Goal: Information Seeking & Learning: Learn about a topic

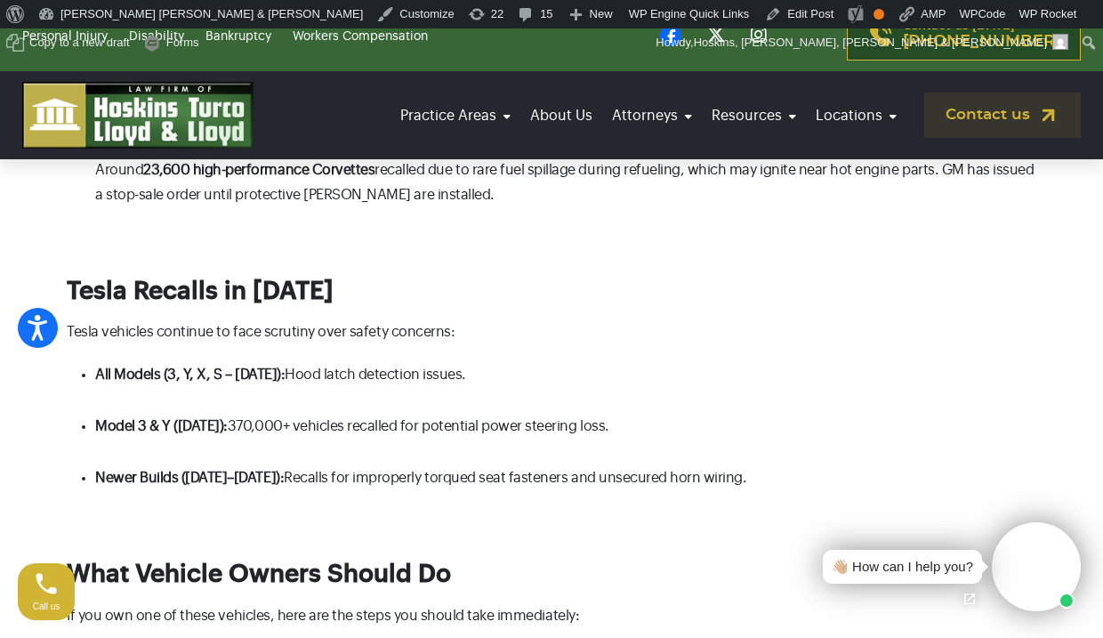
scroll to position [2043, 0]
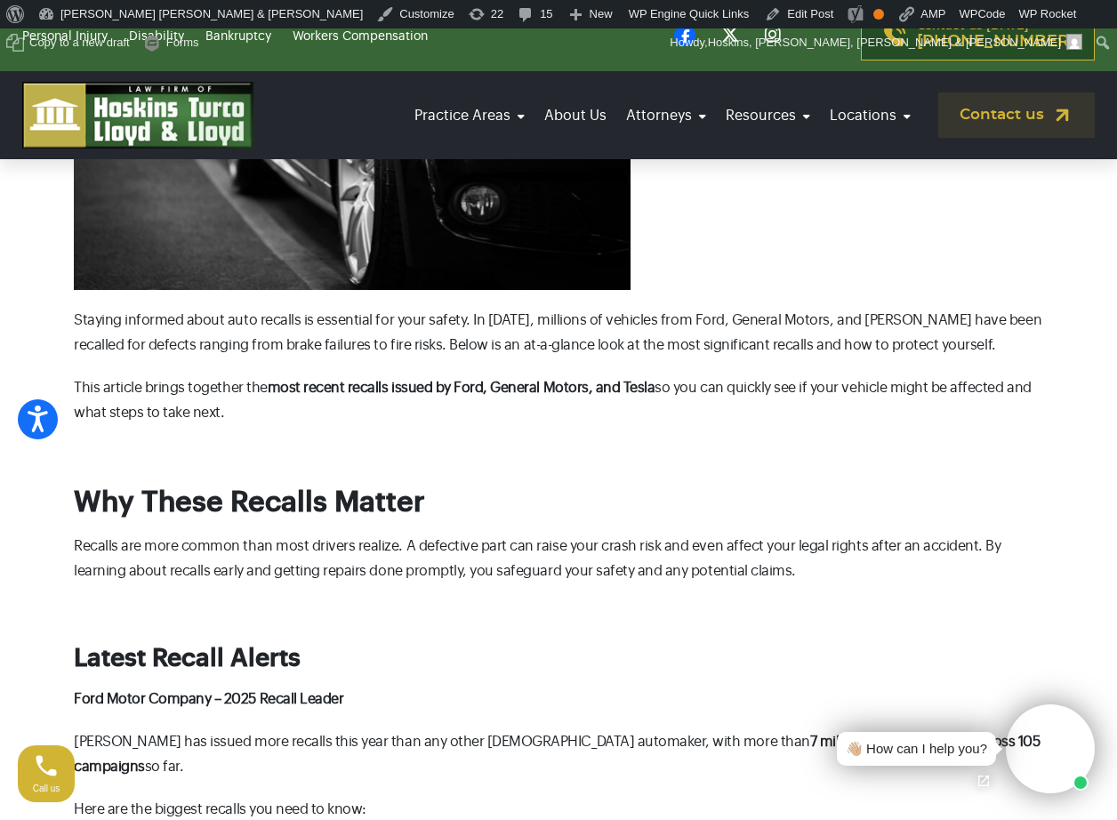
scroll to position [585, 0]
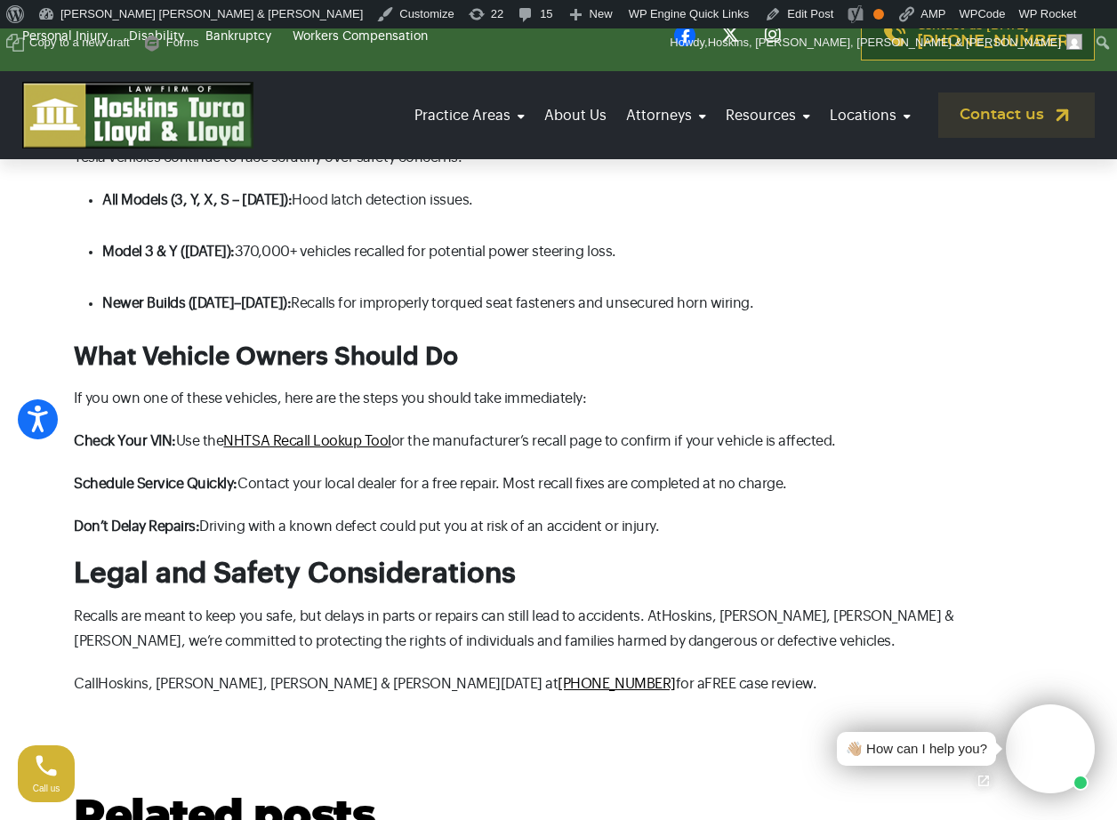
scroll to position [1937, 0]
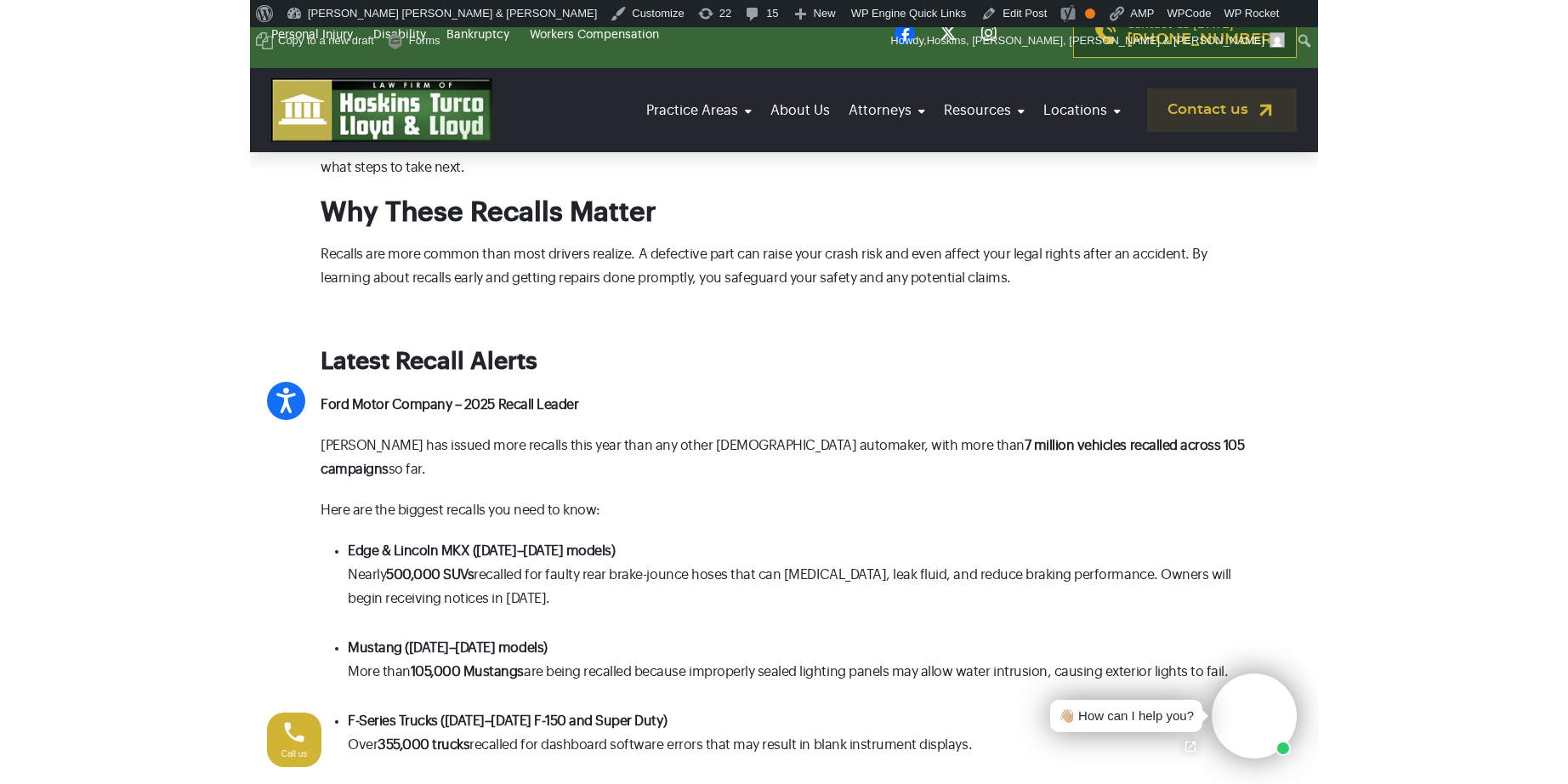
scroll to position [748, 0]
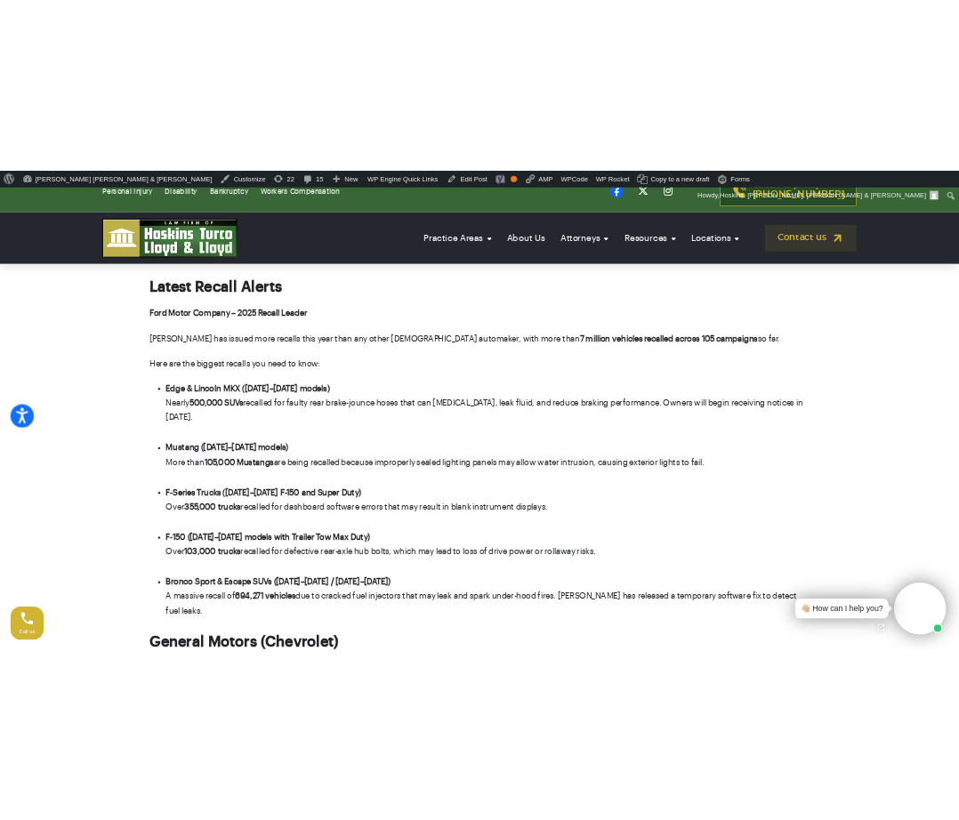
scroll to position [926, 0]
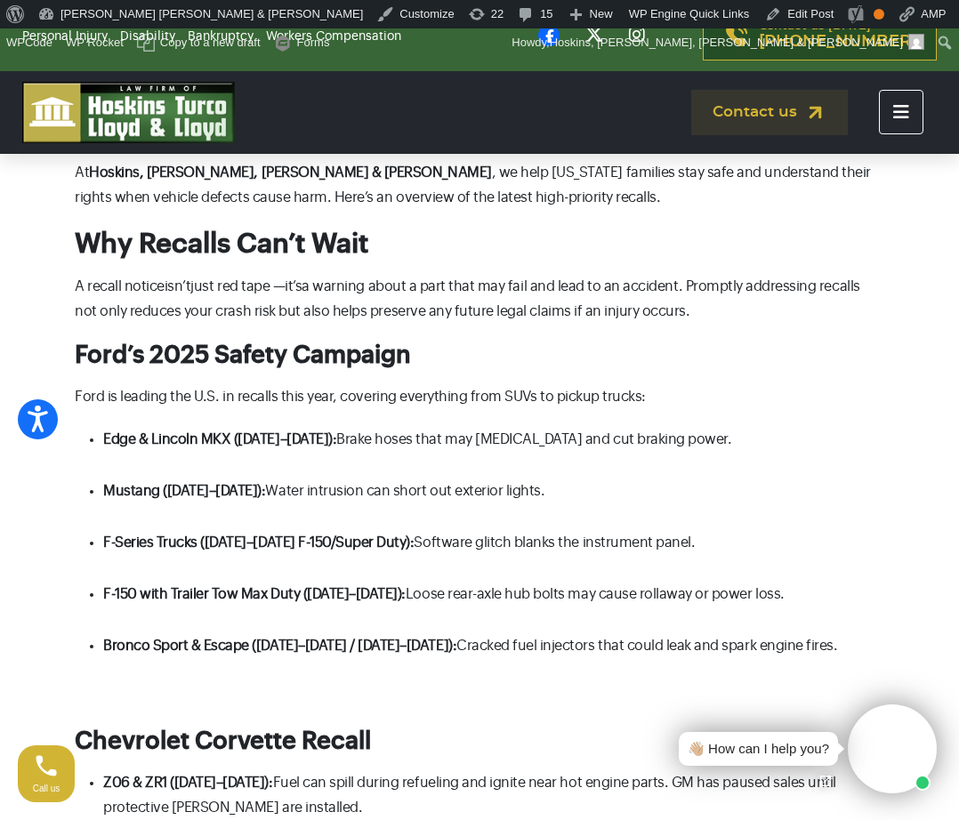
scroll to position [737, 0]
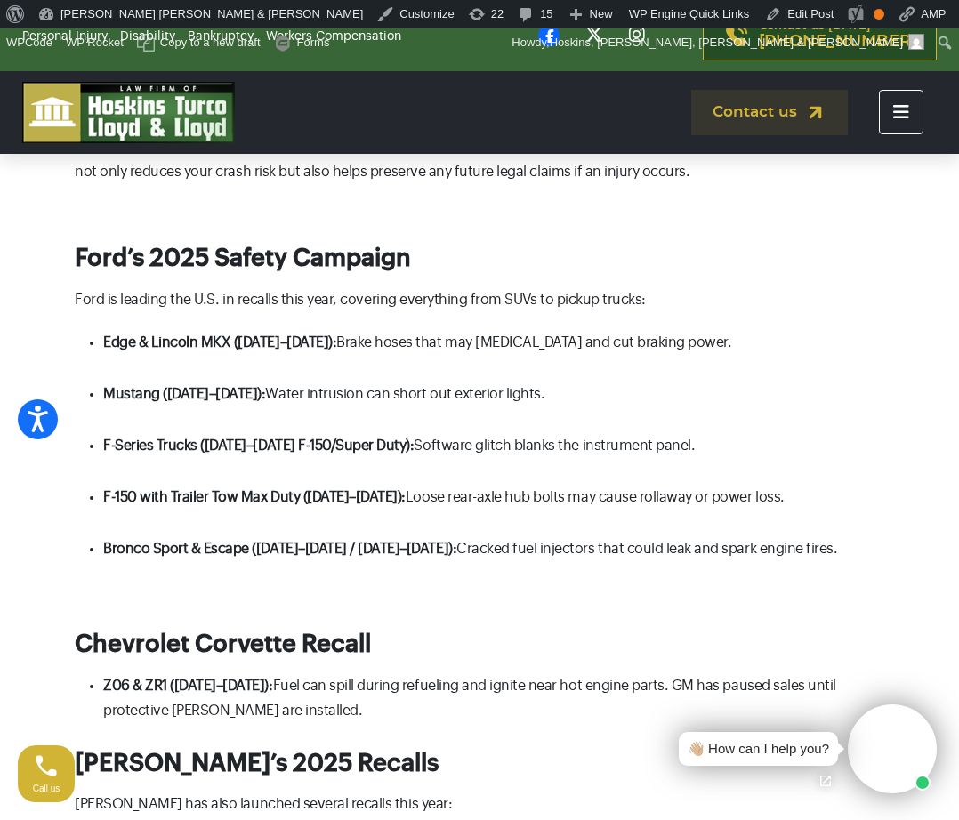
scroll to position [879, 0]
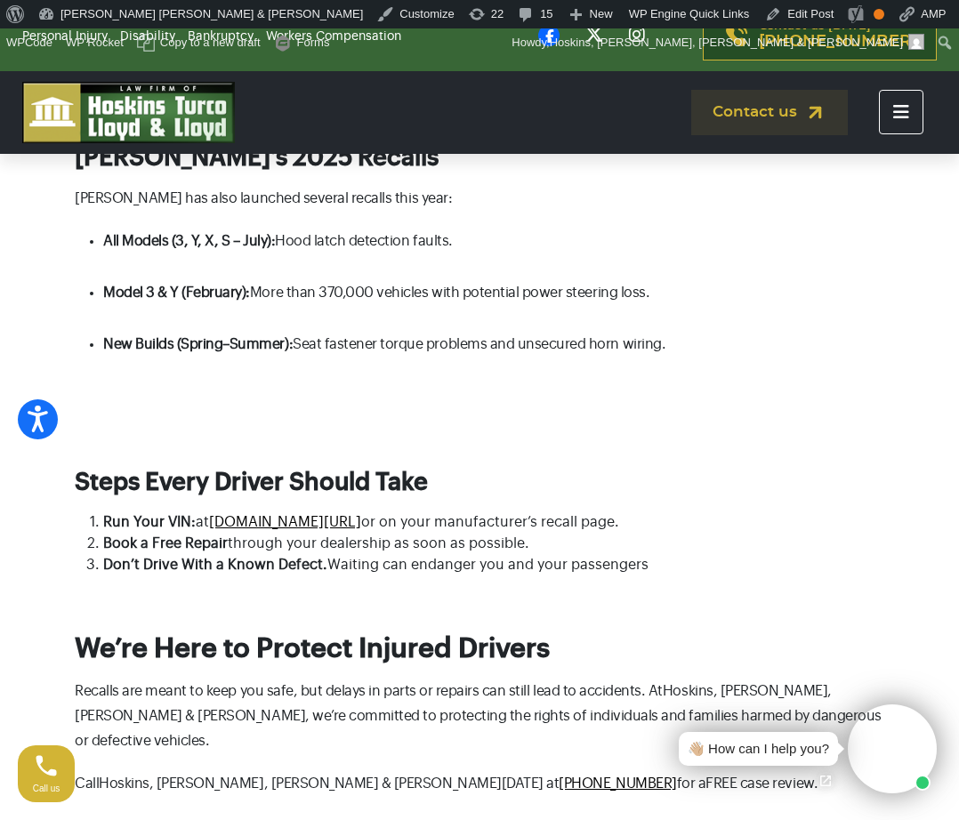
scroll to position [1676, 0]
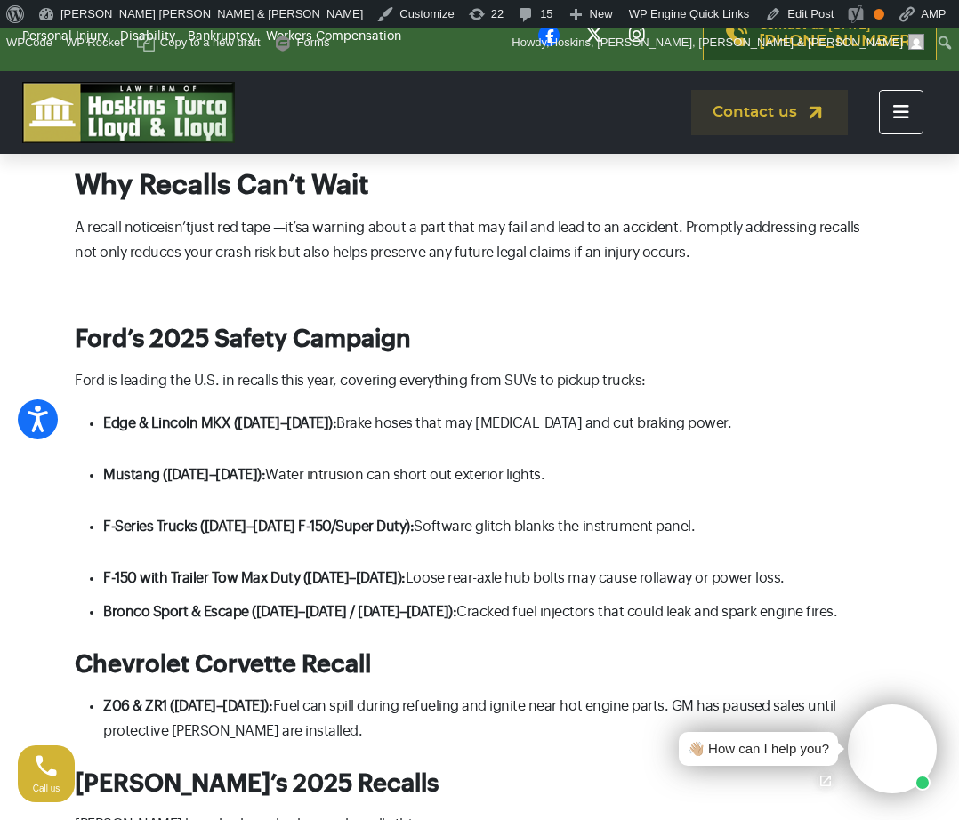
scroll to position [828, 0]
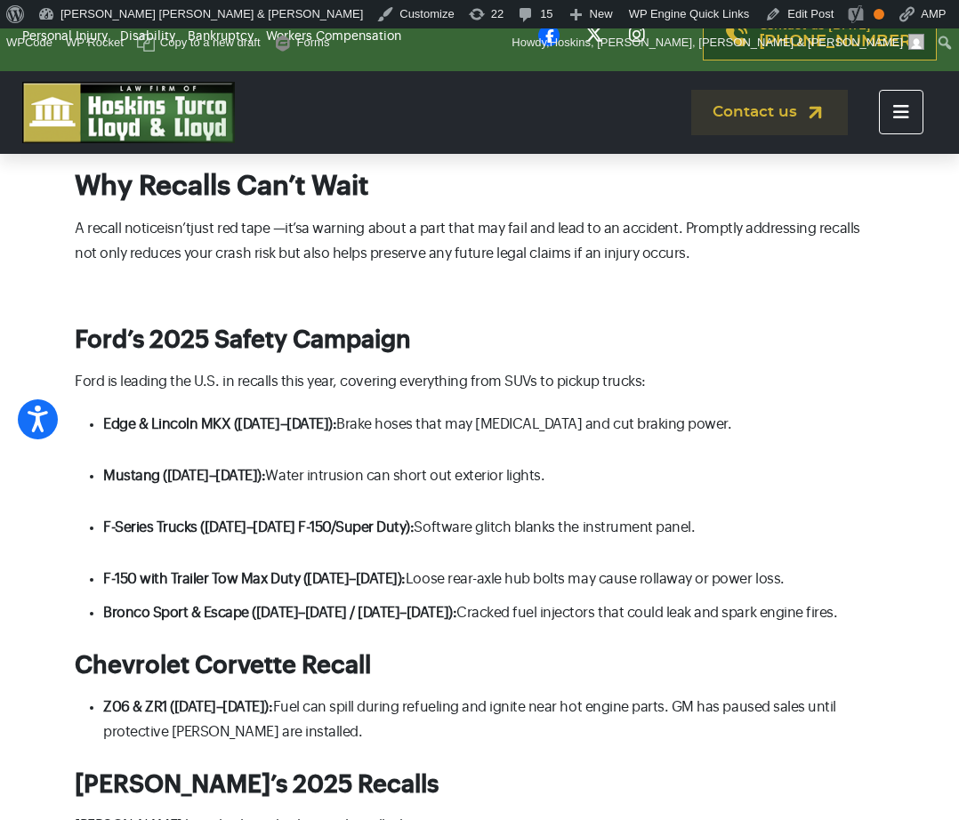
scroll to position [840, 0]
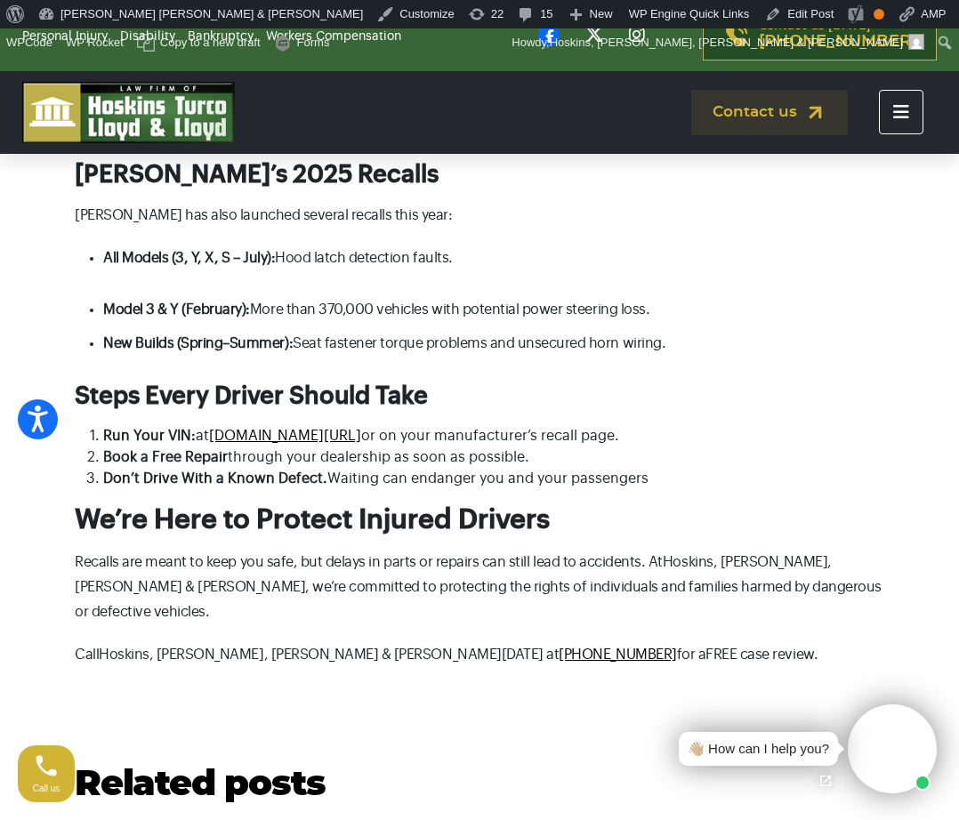
scroll to position [1263, 0]
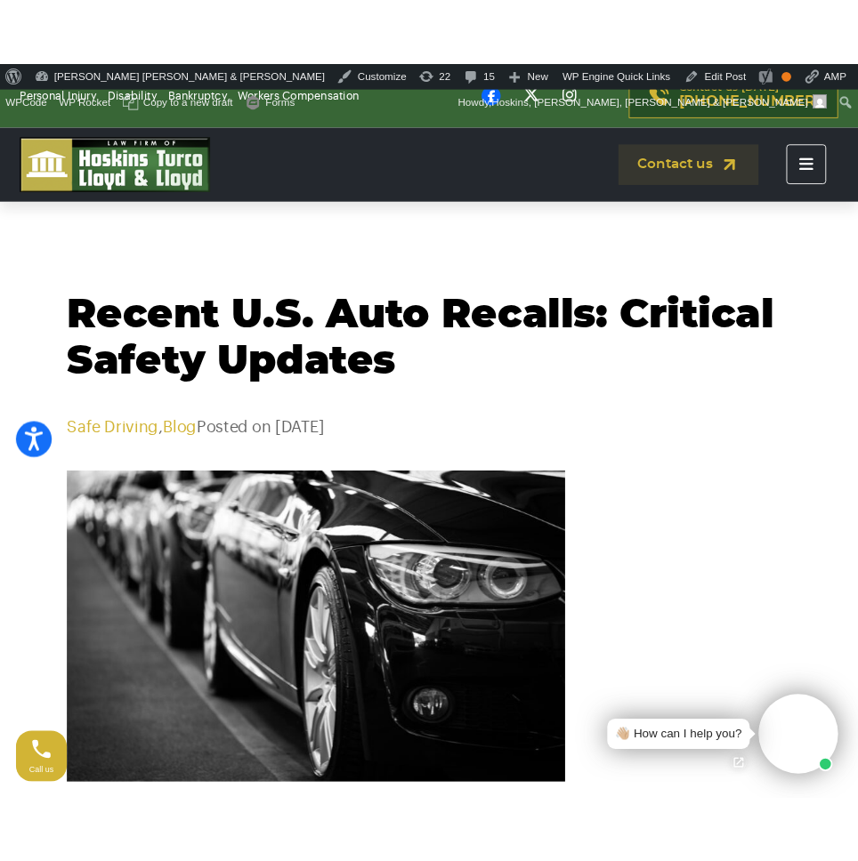
scroll to position [5, 0]
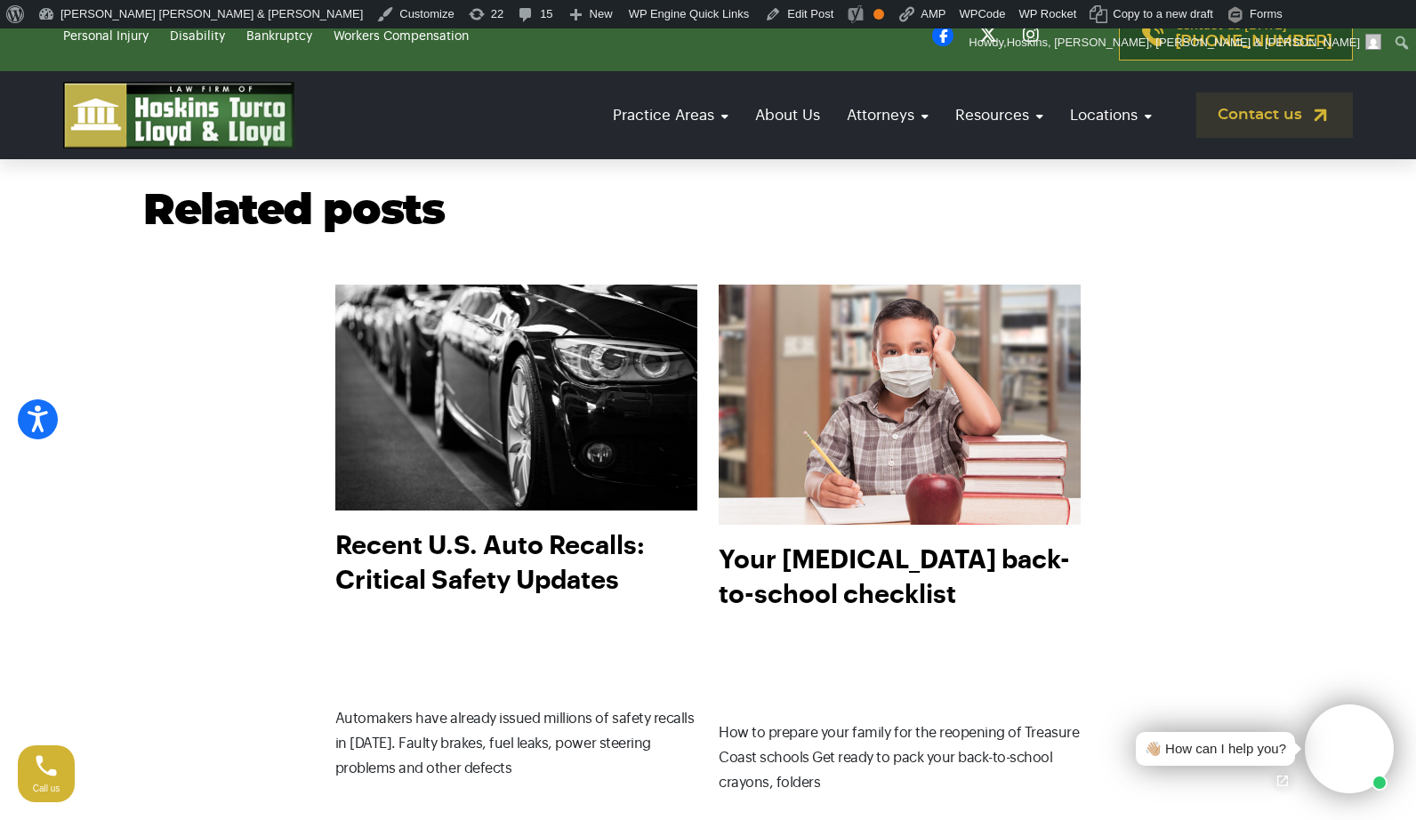
scroll to position [1890, 0]
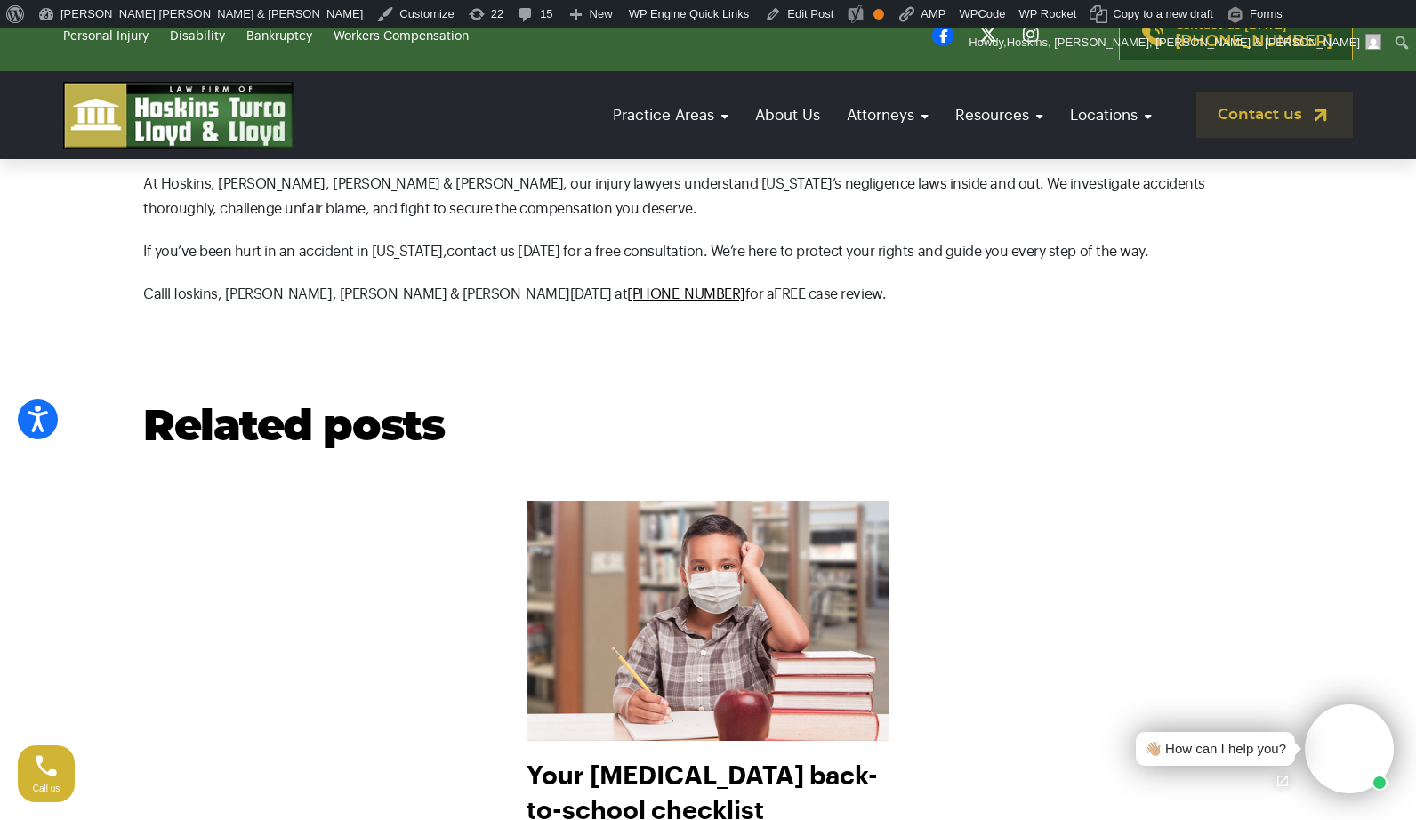
scroll to position [1891, 0]
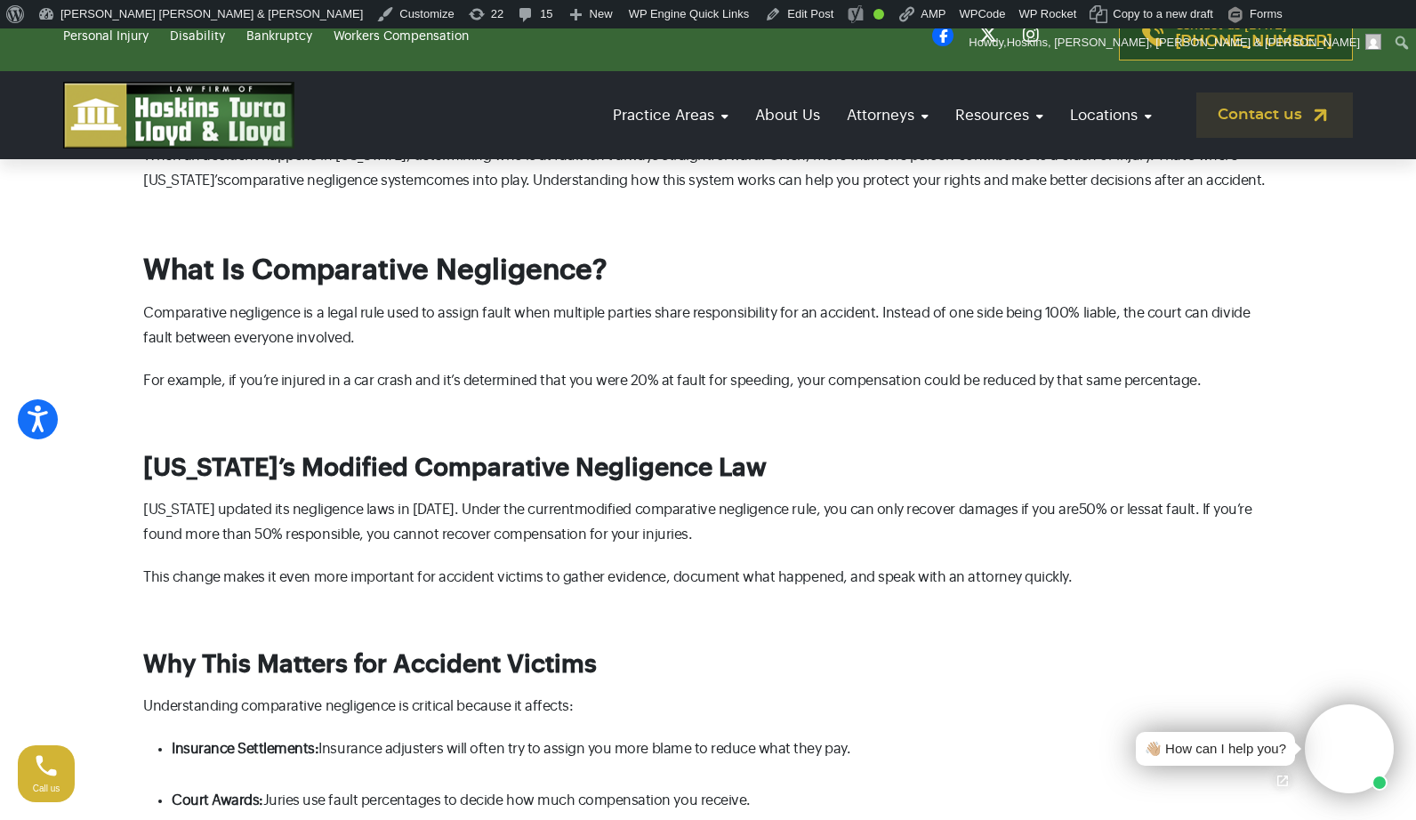
scroll to position [742, 0]
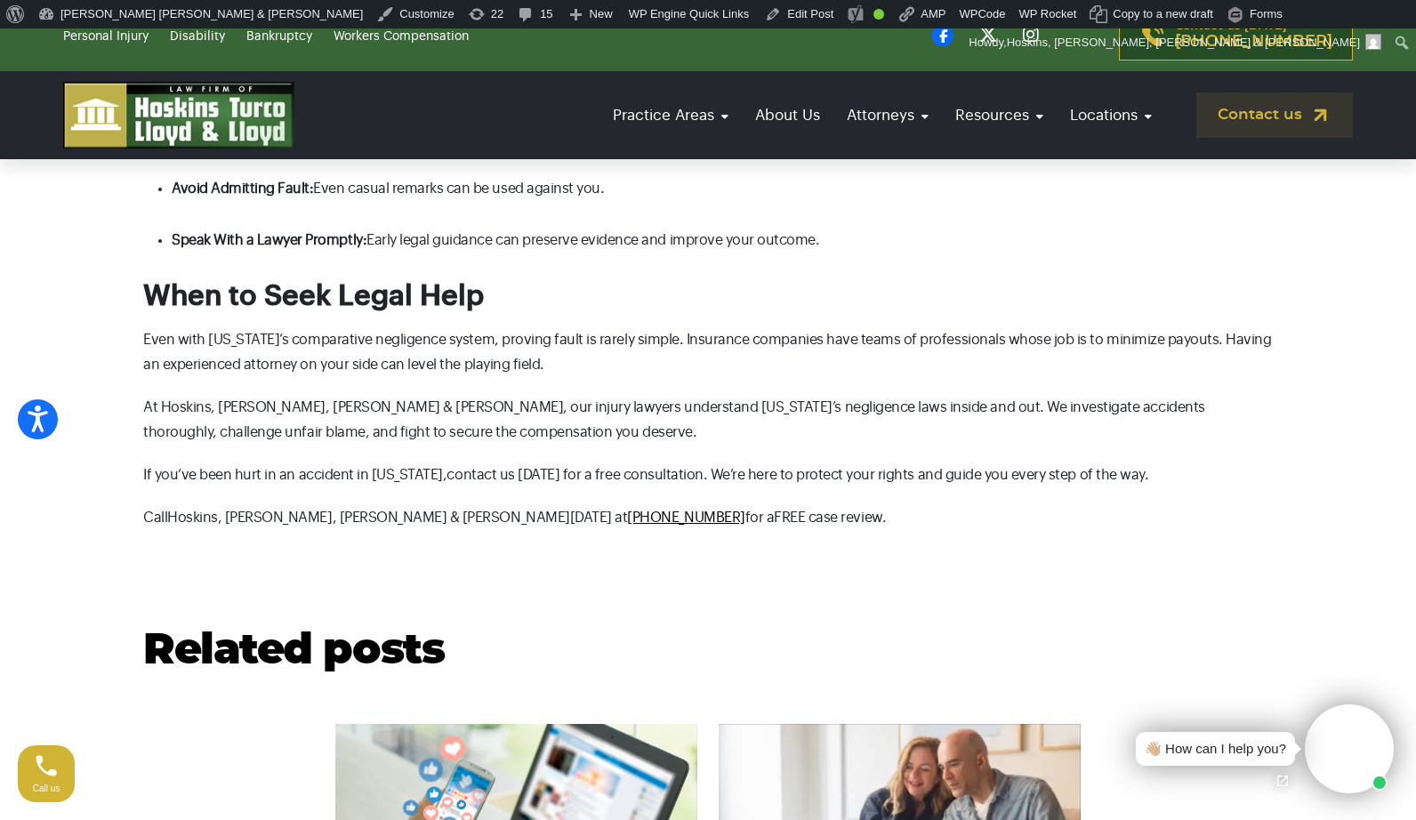
scroll to position [1649, 0]
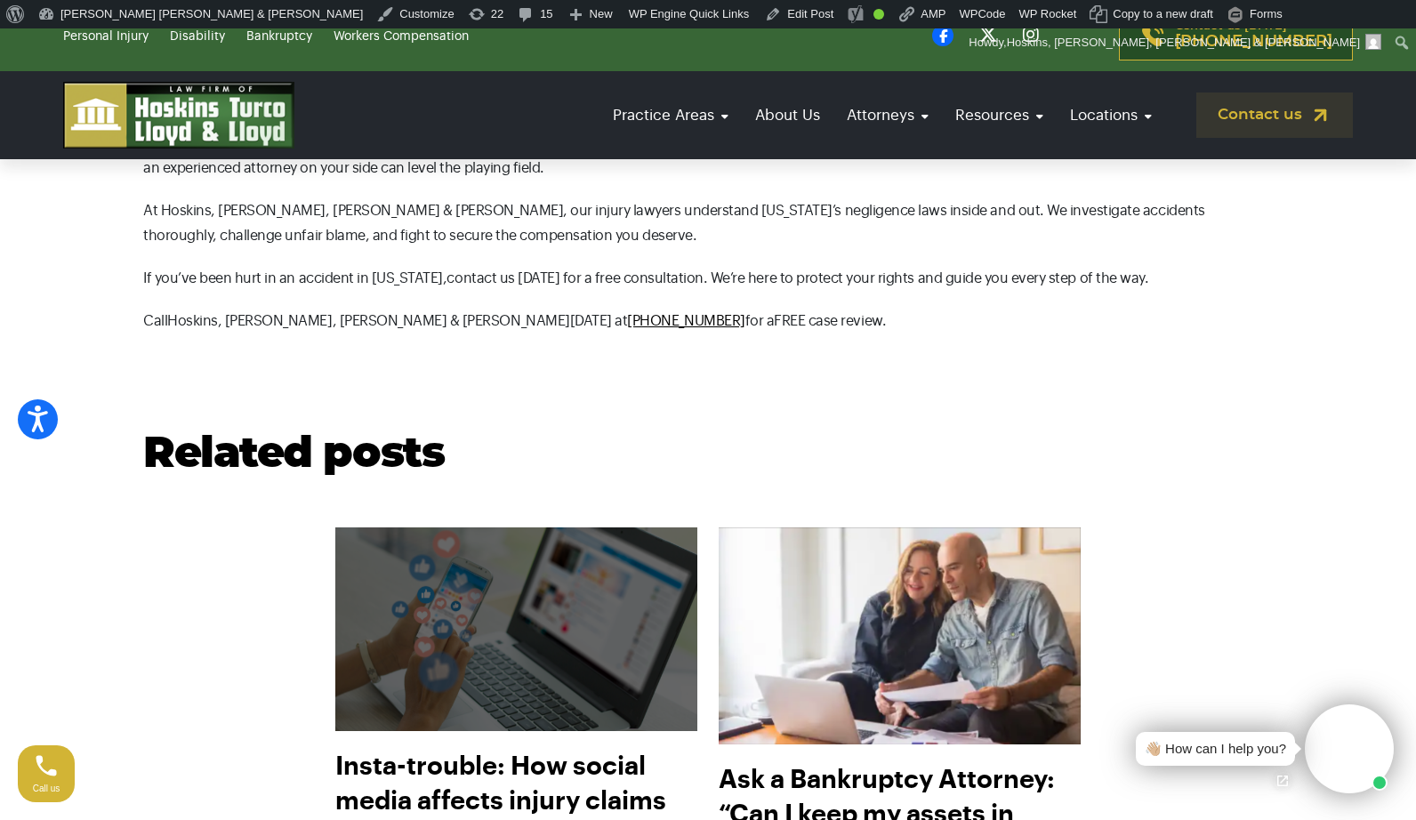
click at [552, 645] on img at bounding box center [516, 629] width 399 height 224
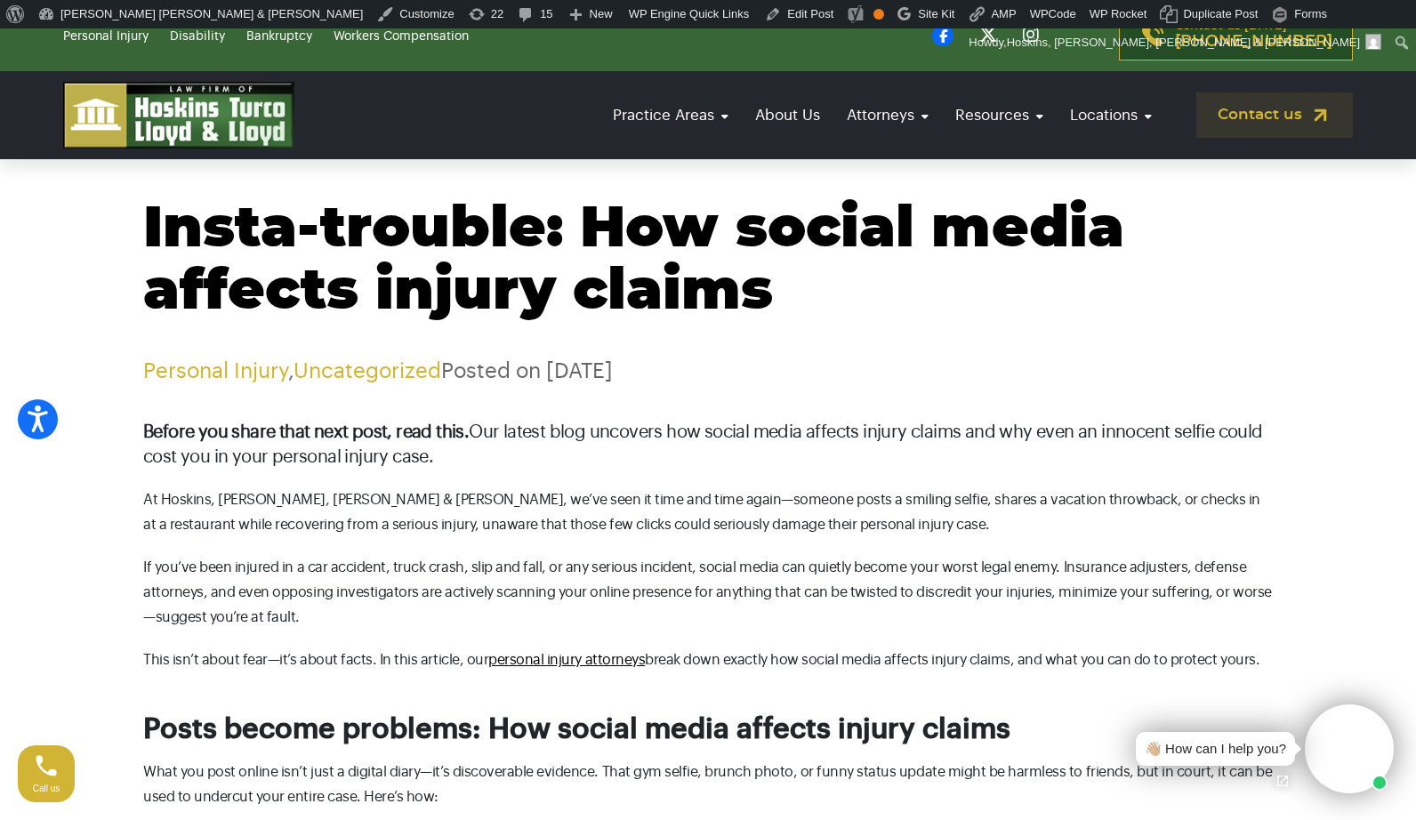
scroll to position [66, 0]
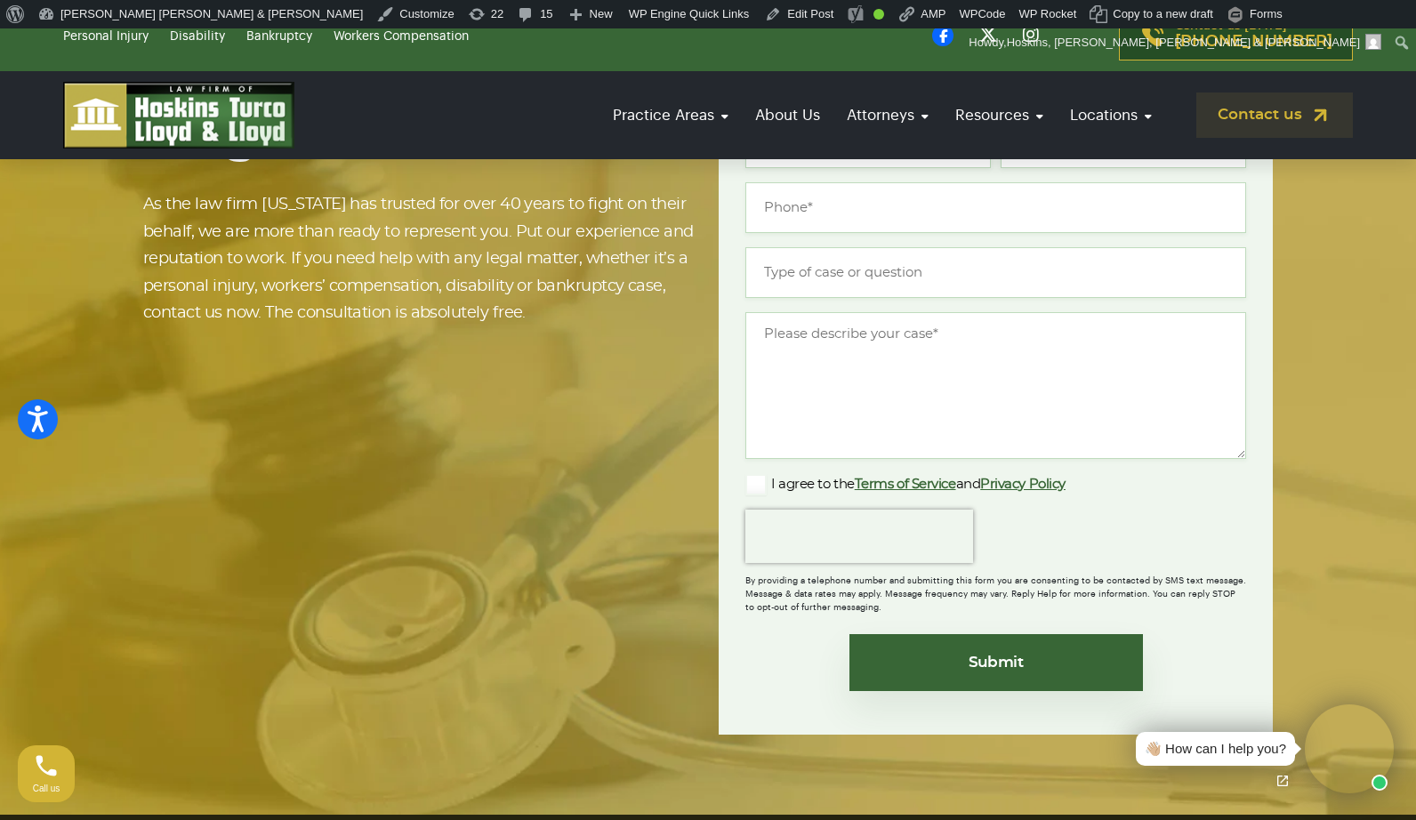
scroll to position [3787, 0]
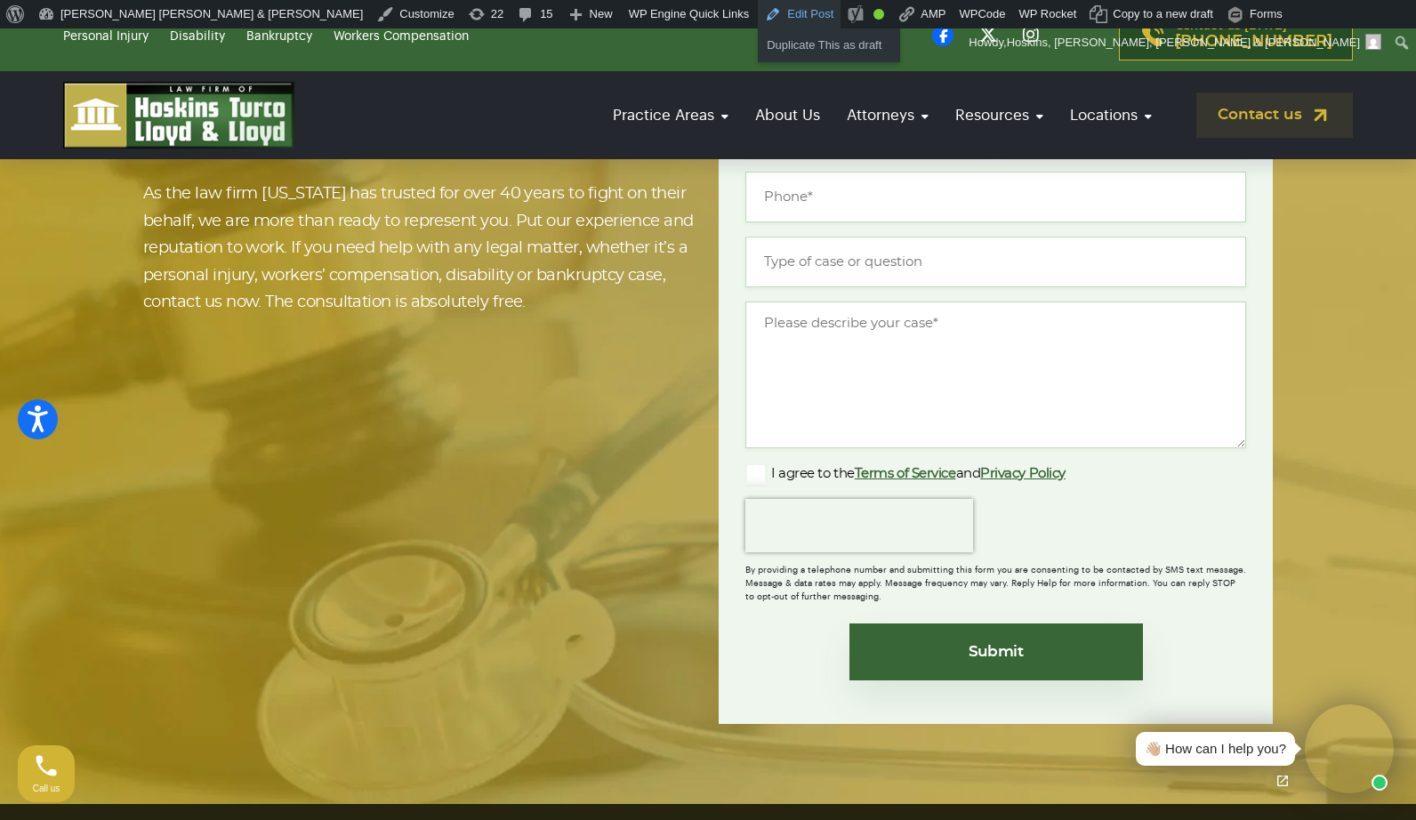
drag, startPoint x: 649, startPoint y: 11, endPoint x: 658, endPoint y: 18, distance: 11.4
click at [758, 11] on link "Edit Post" at bounding box center [799, 14] width 83 height 28
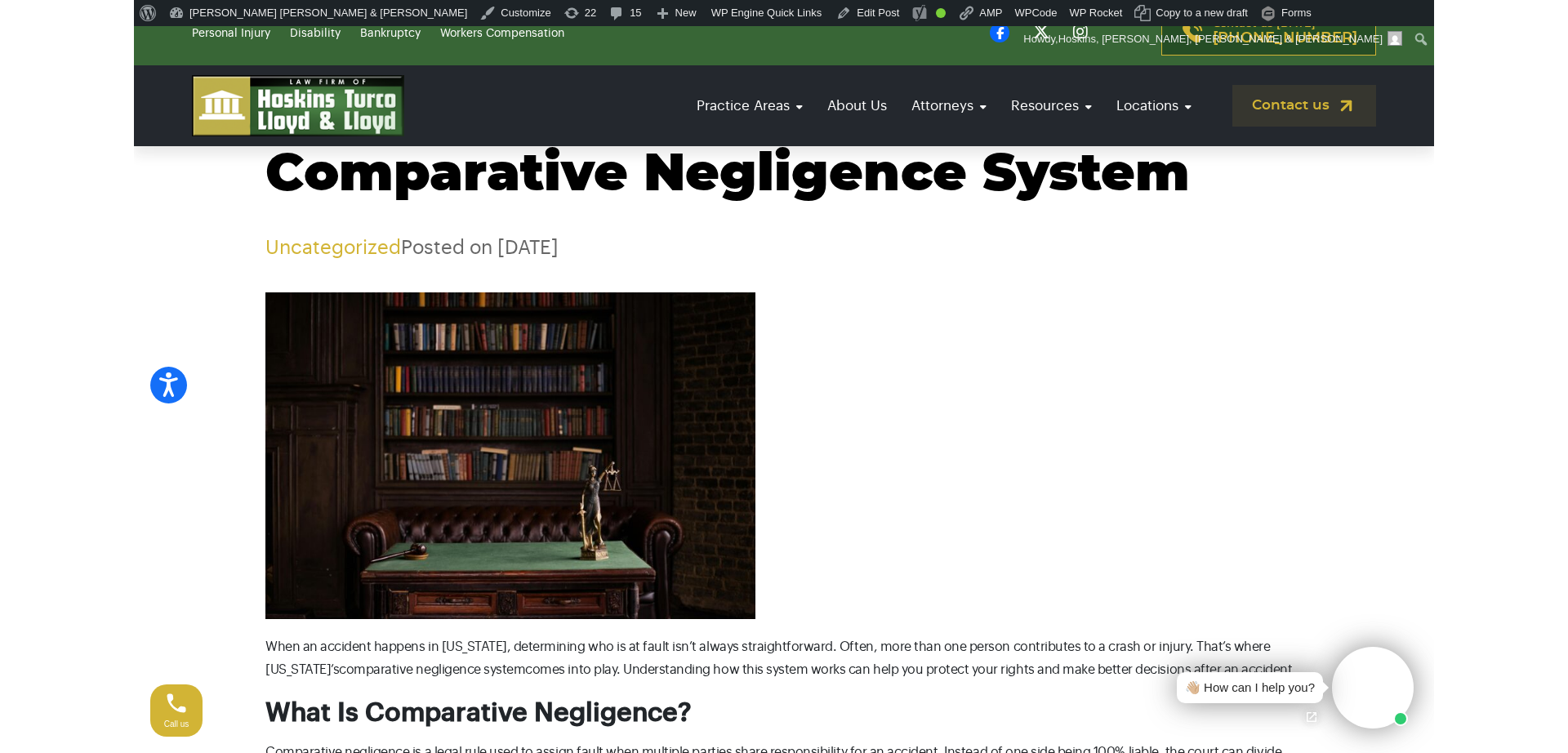
scroll to position [160, 0]
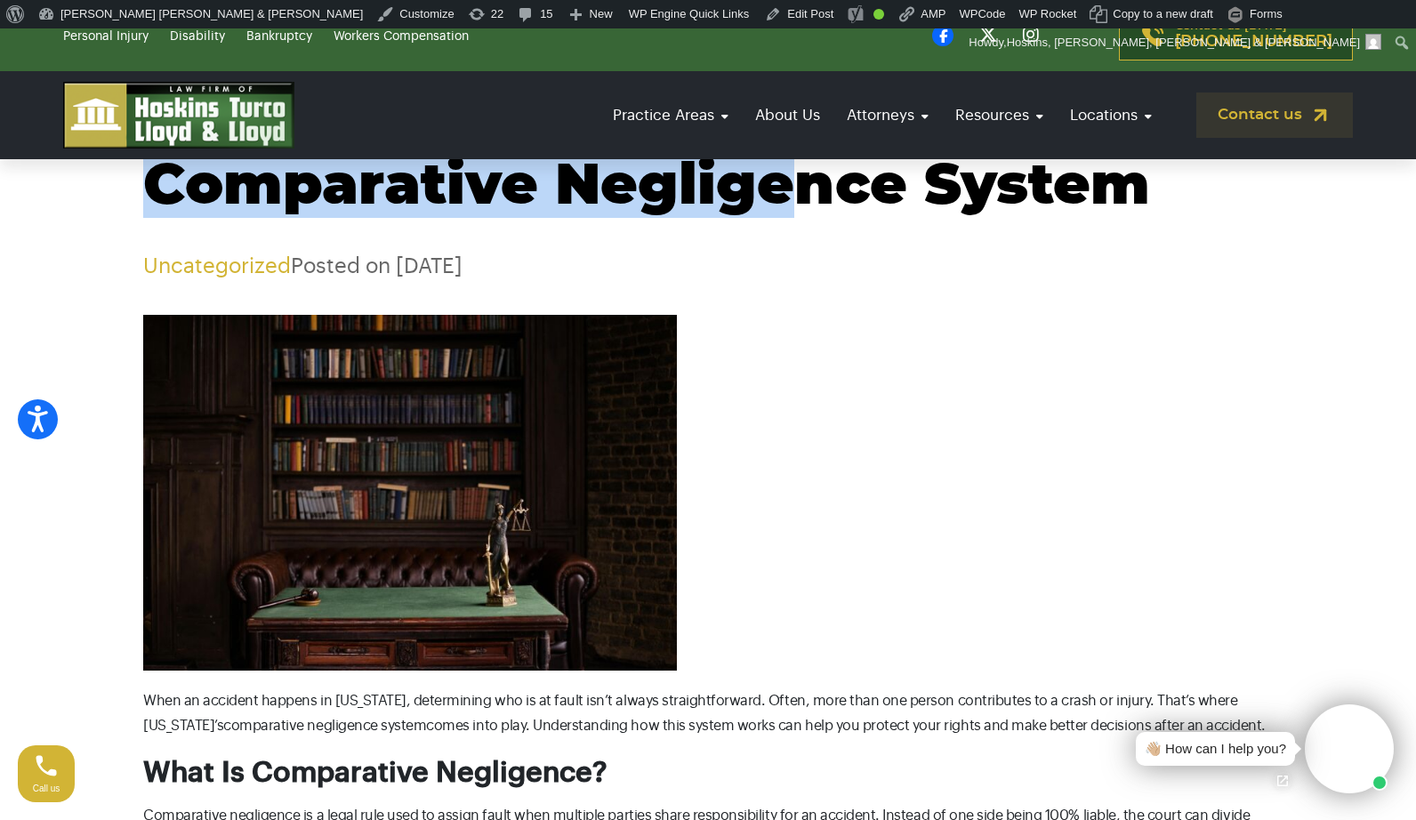
drag, startPoint x: 160, startPoint y: 185, endPoint x: 892, endPoint y: 191, distance: 732.2
click at [892, 190] on h1 "Understanding [US_STATE]’s Comparative Negligence System" at bounding box center [708, 155] width 1130 height 125
copy h1 "Comparative Negligence"
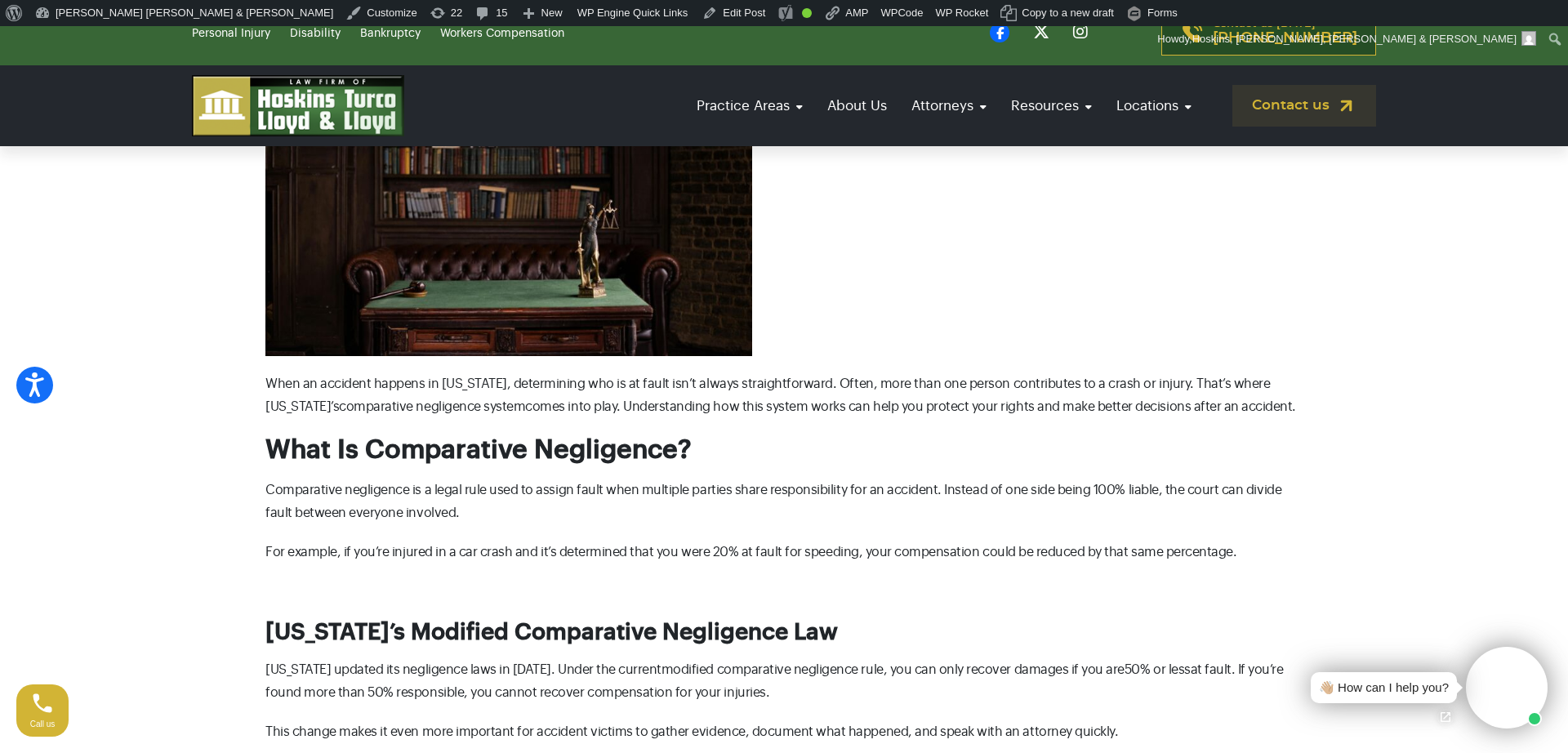
scroll to position [404, 0]
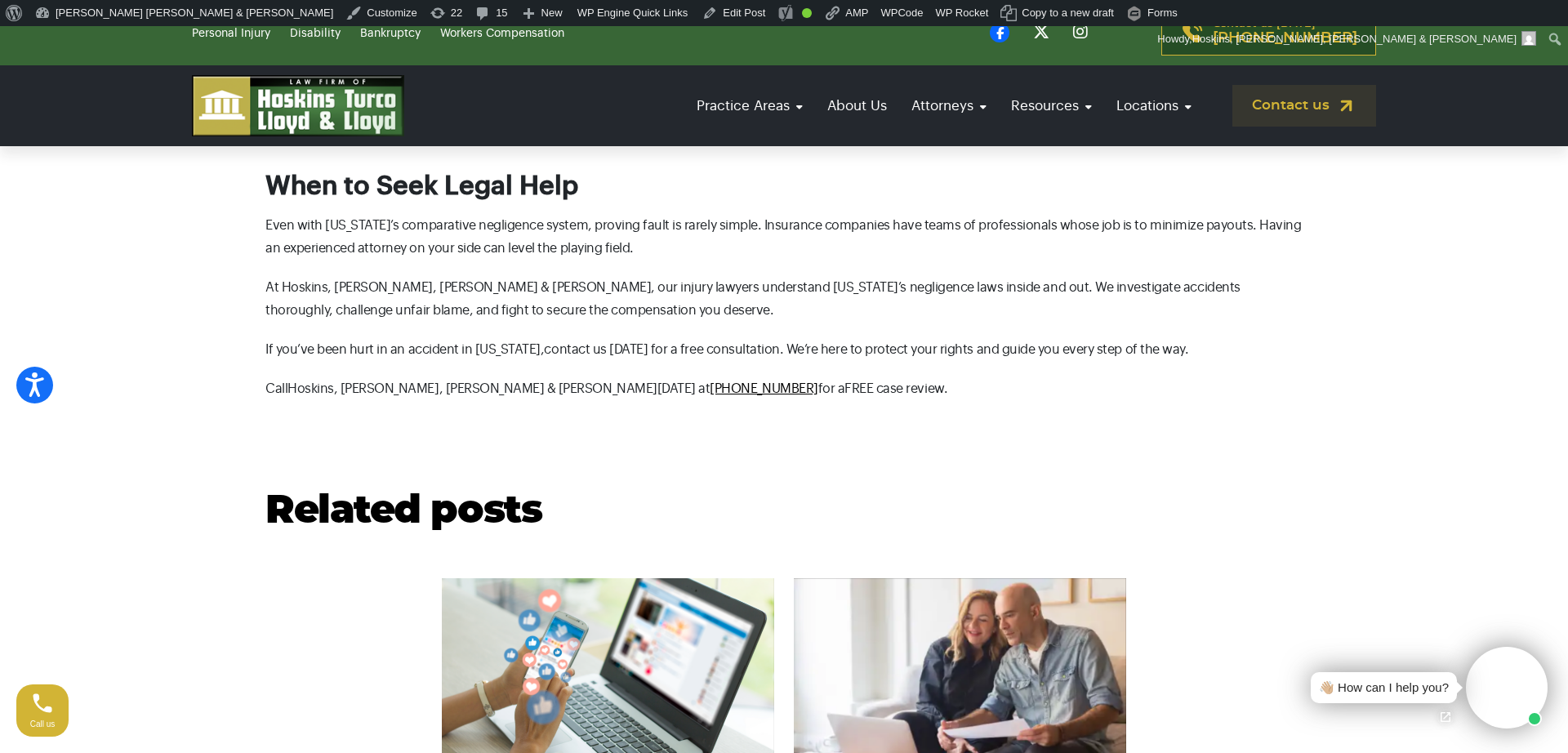
scroll to position [1583, 0]
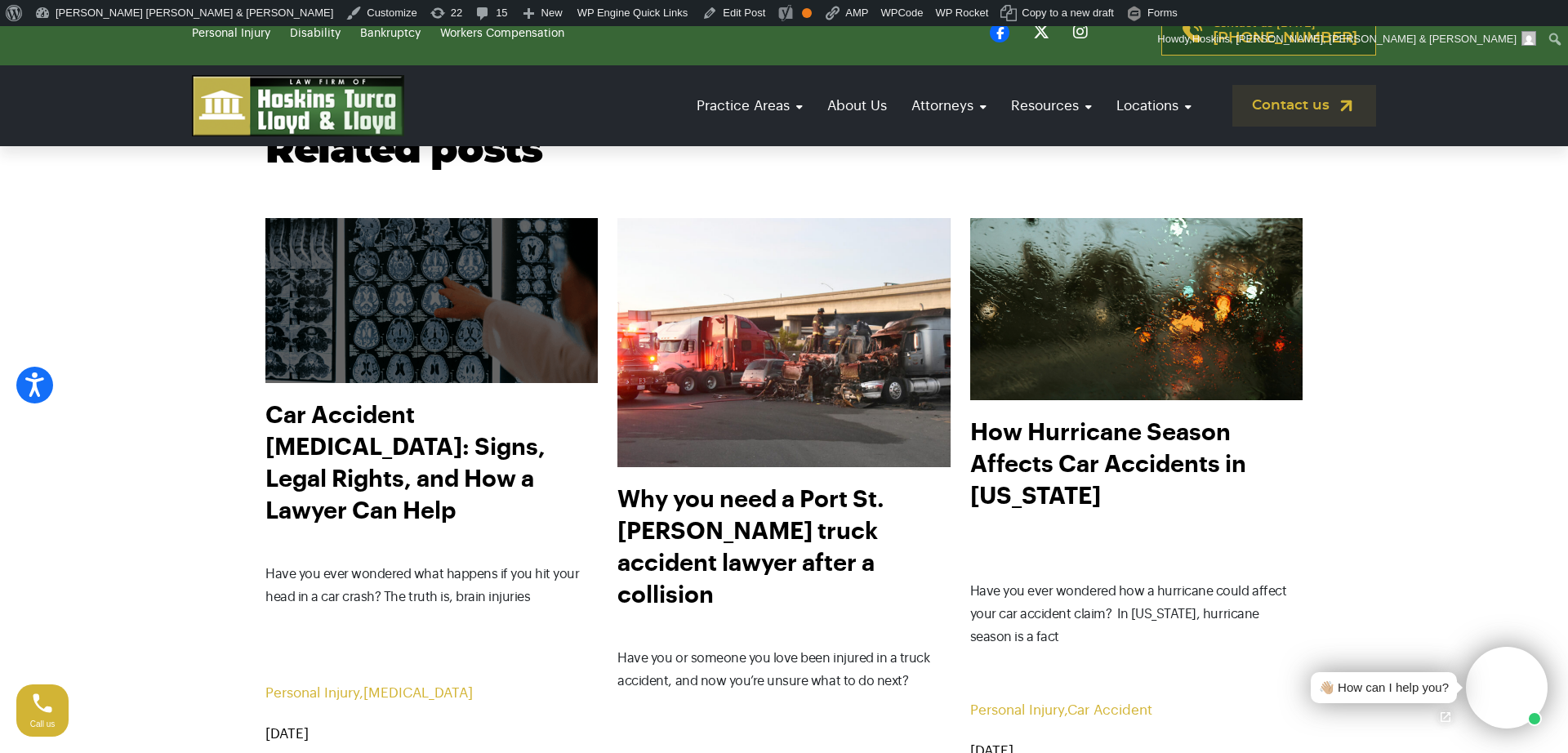
scroll to position [1918, 0]
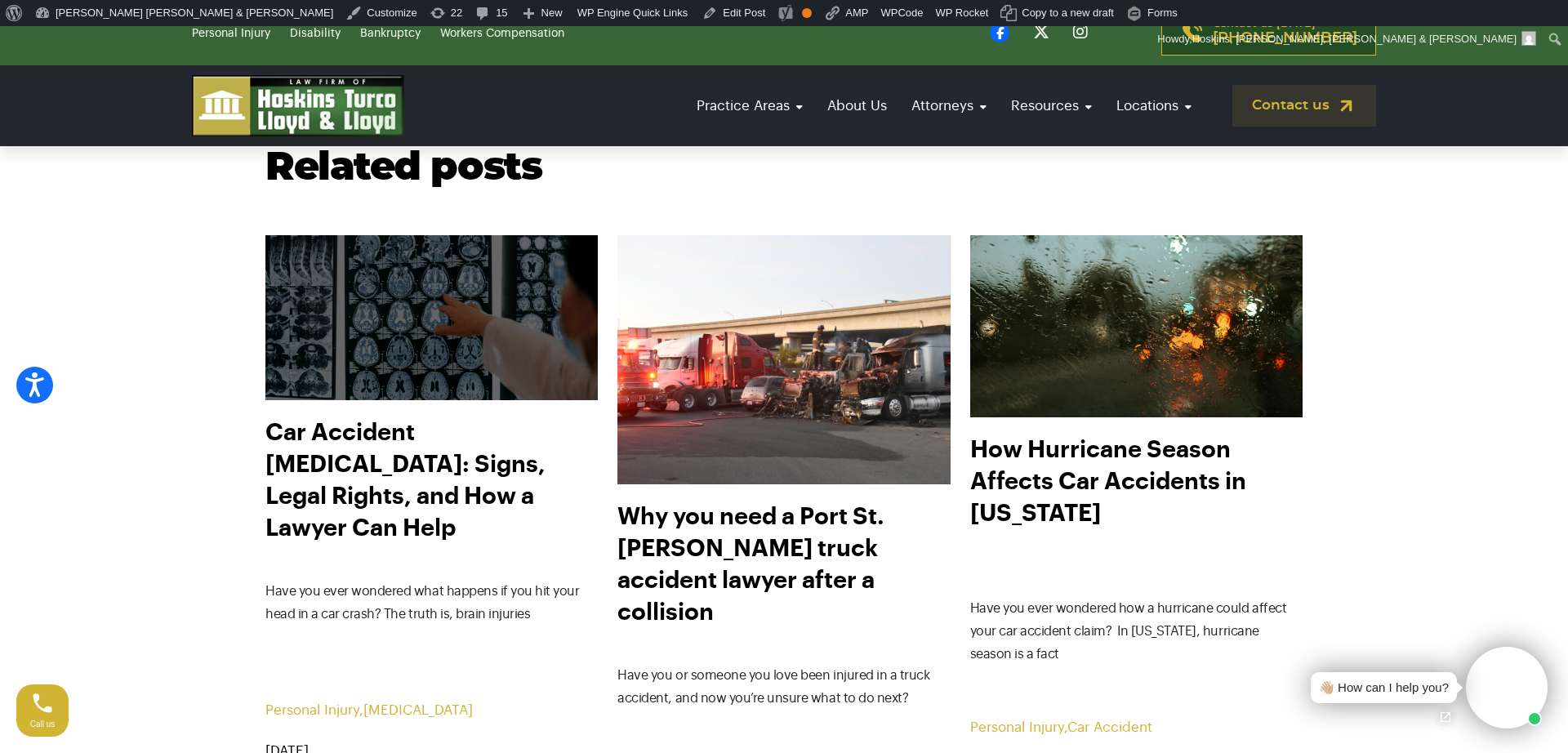
click at [531, 336] on img at bounding box center [431, 318] width 366 height 182
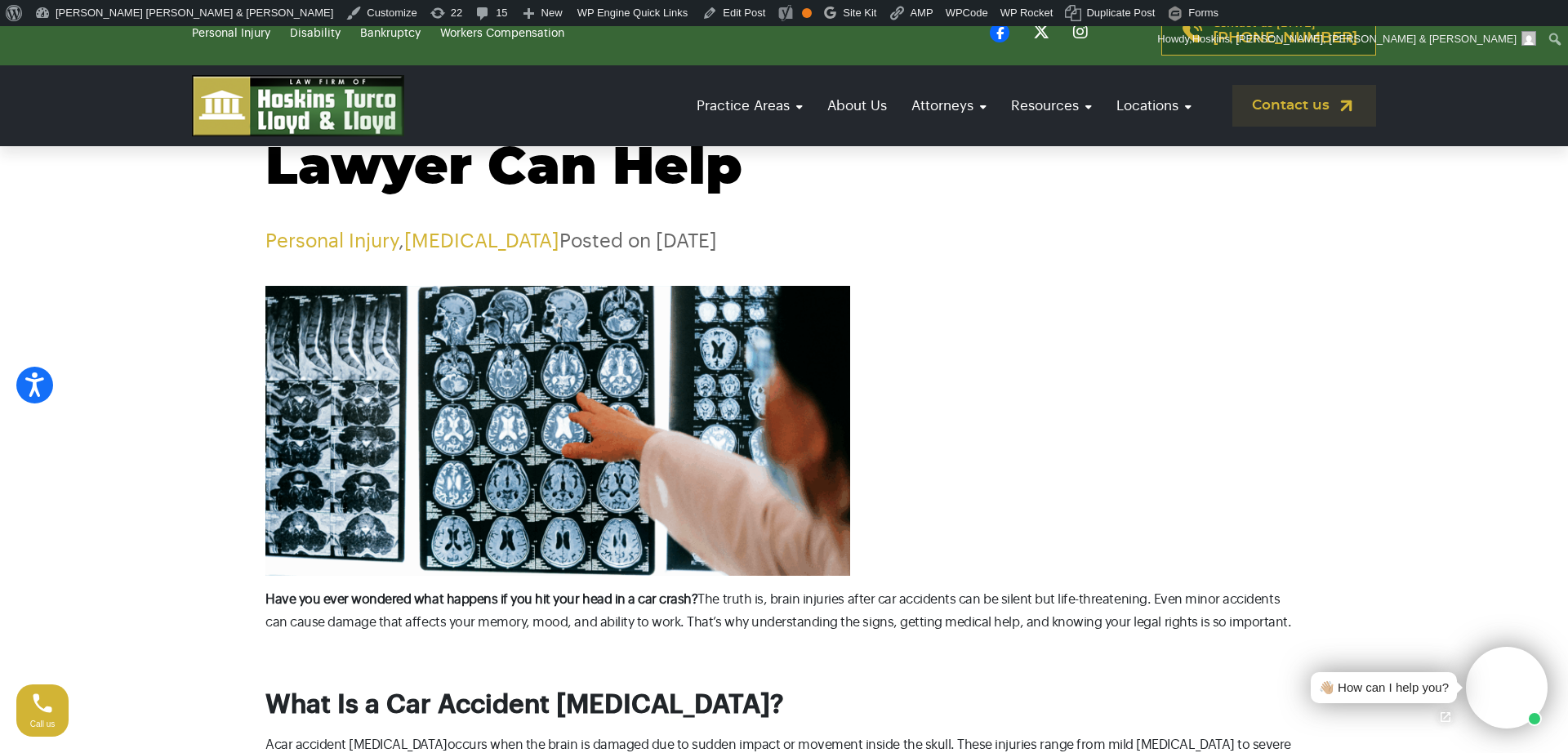
scroll to position [18, 0]
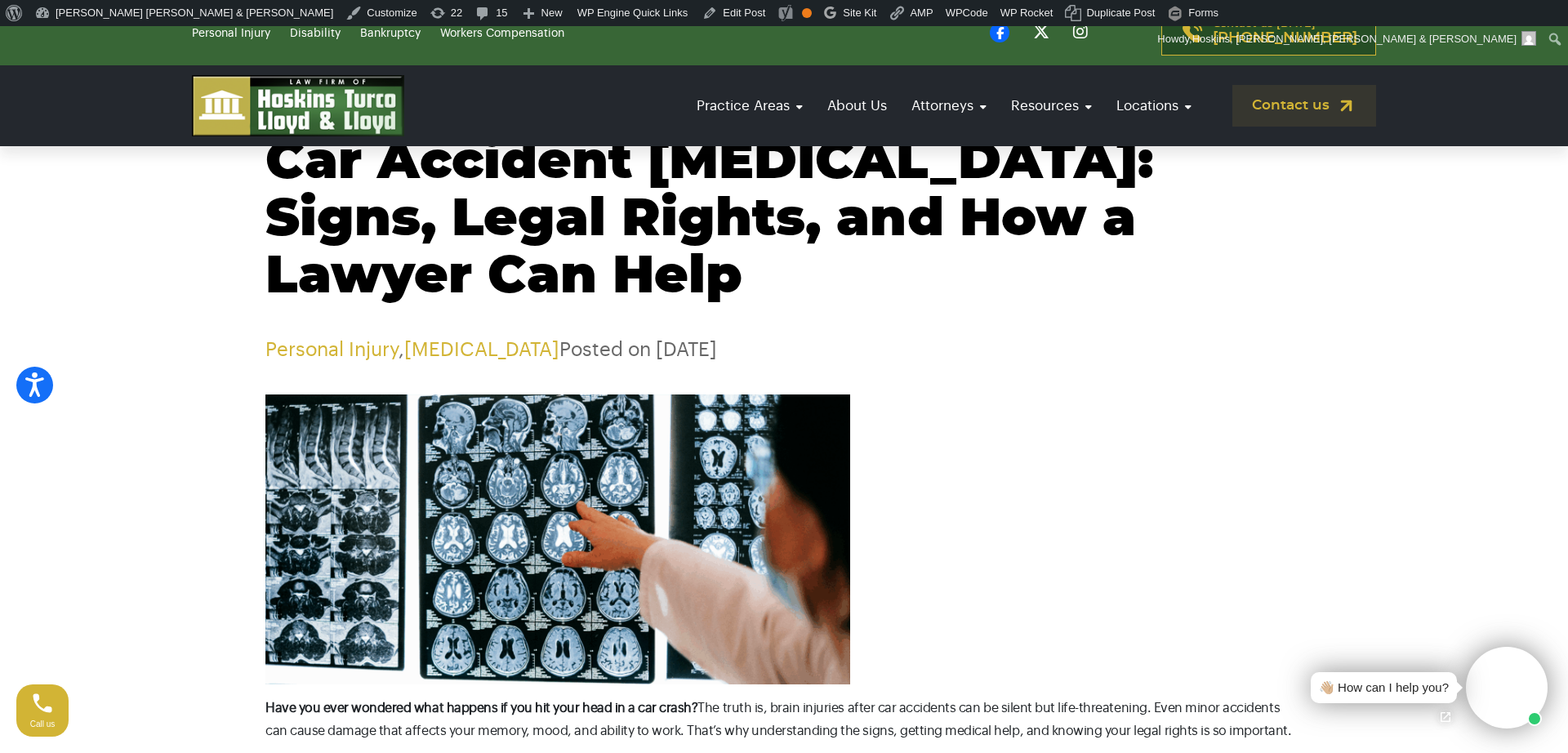
scroll to position [119, 0]
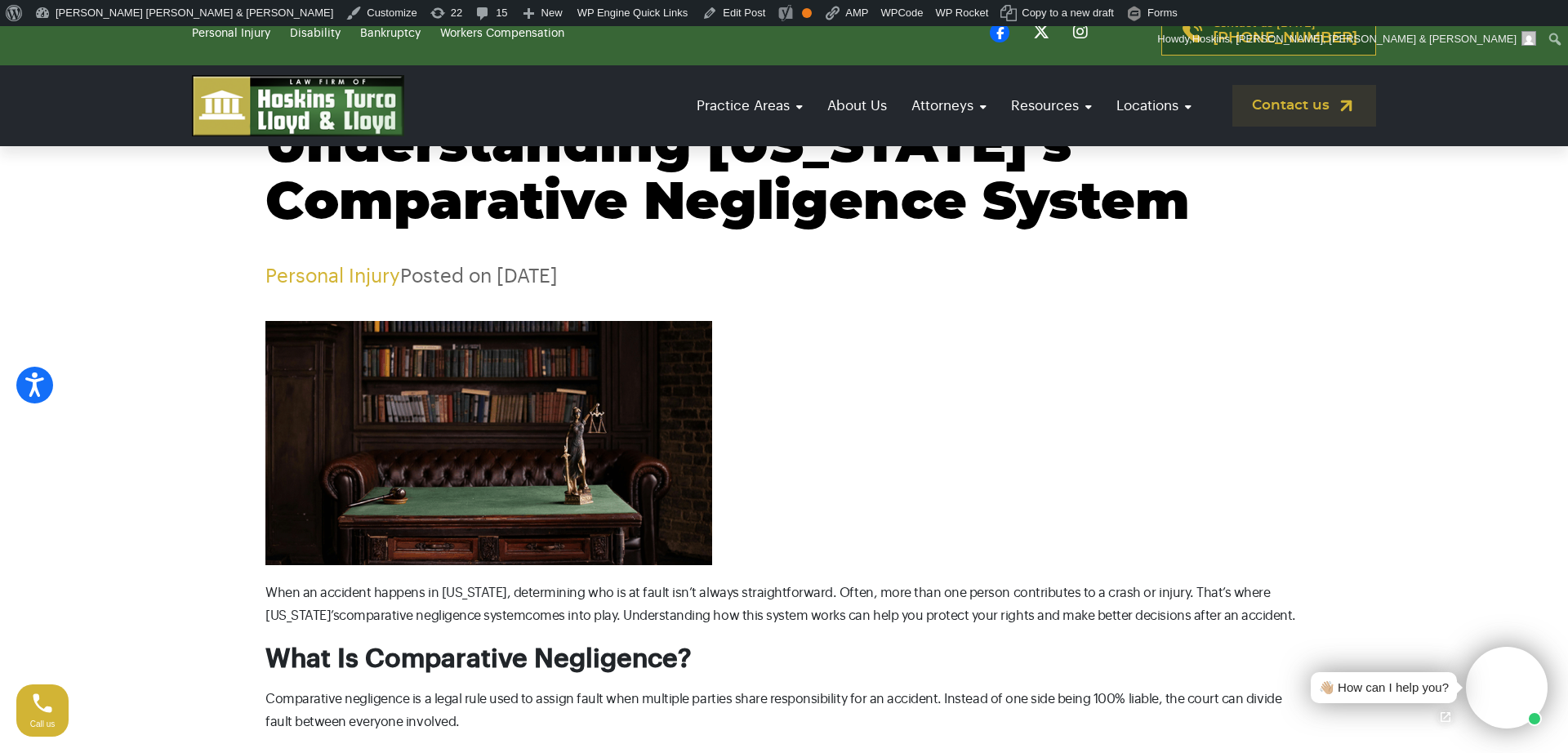
scroll to position [129, 0]
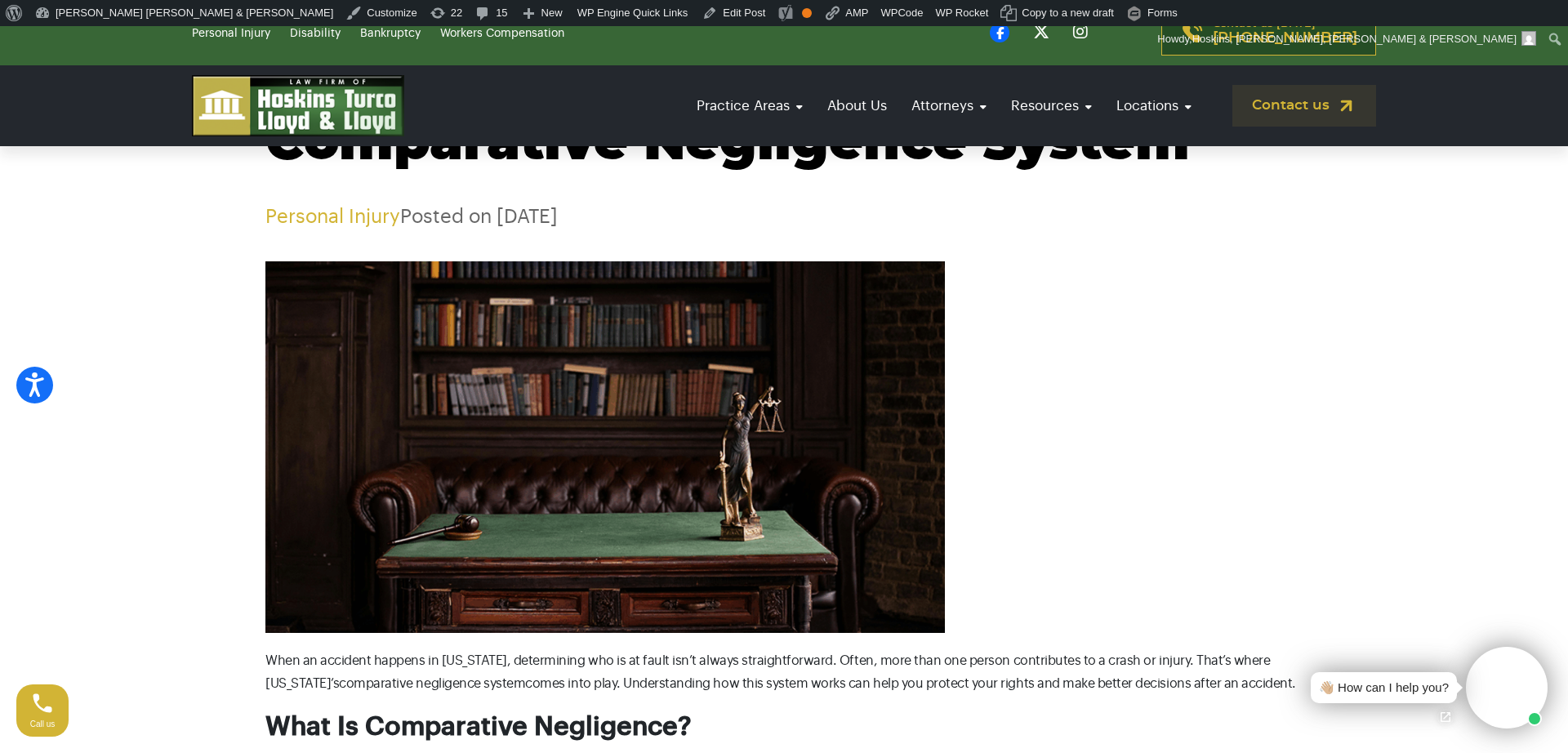
scroll to position [234, 0]
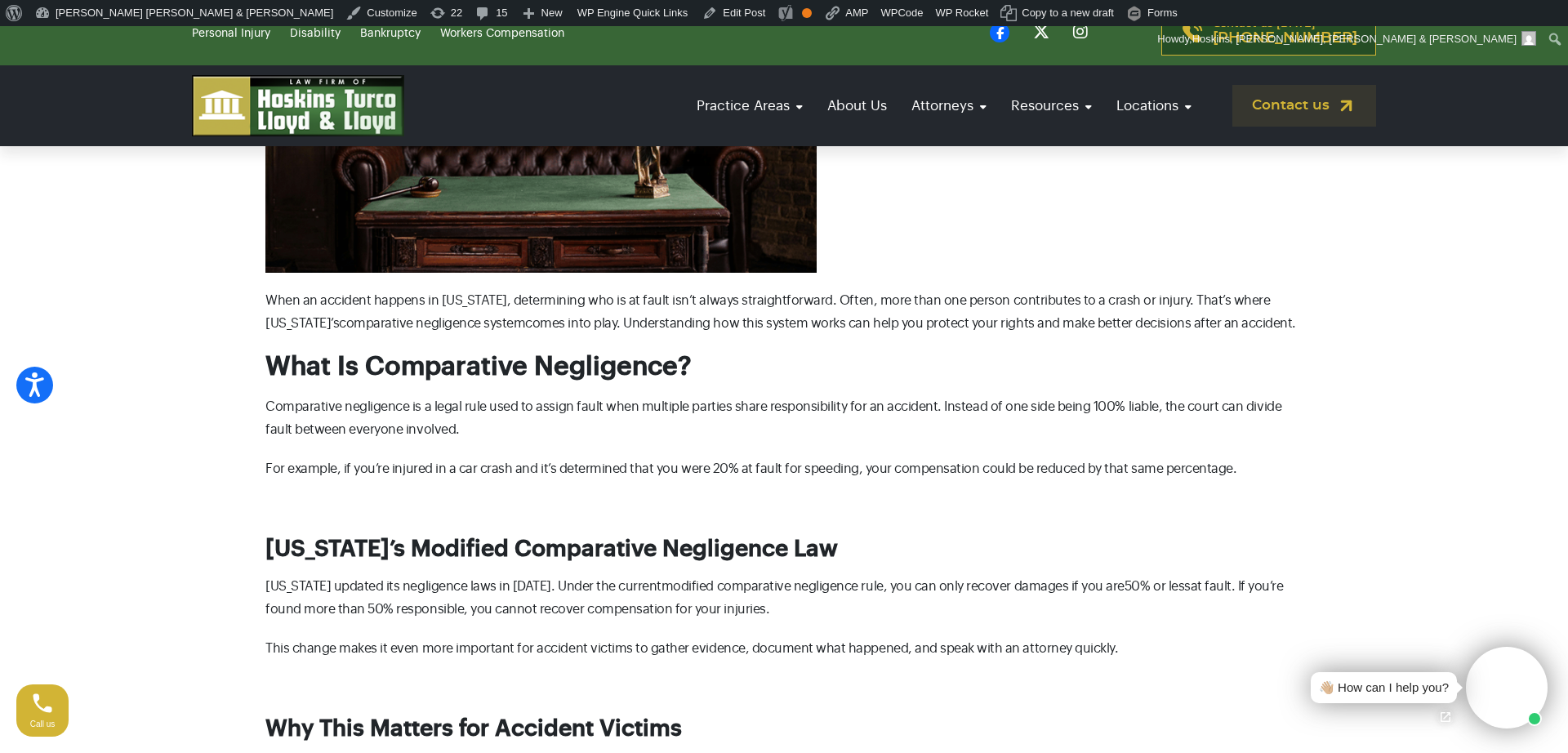
scroll to position [455, 0]
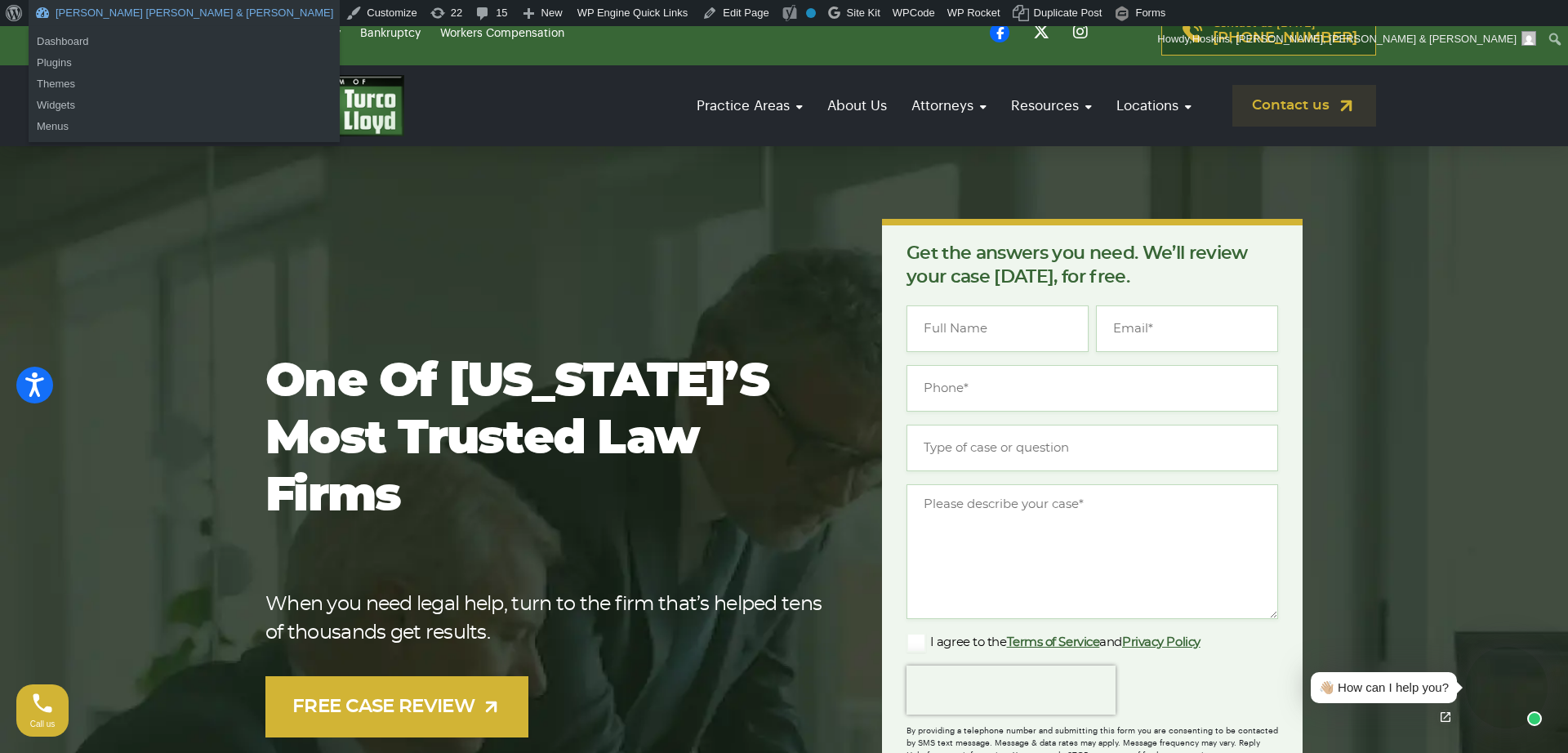
click at [54, 13] on link "[PERSON_NAME] [PERSON_NAME] & [PERSON_NAME]" at bounding box center [184, 13] width 311 height 26
click at [63, 41] on link "Dashboard" at bounding box center [184, 41] width 311 height 21
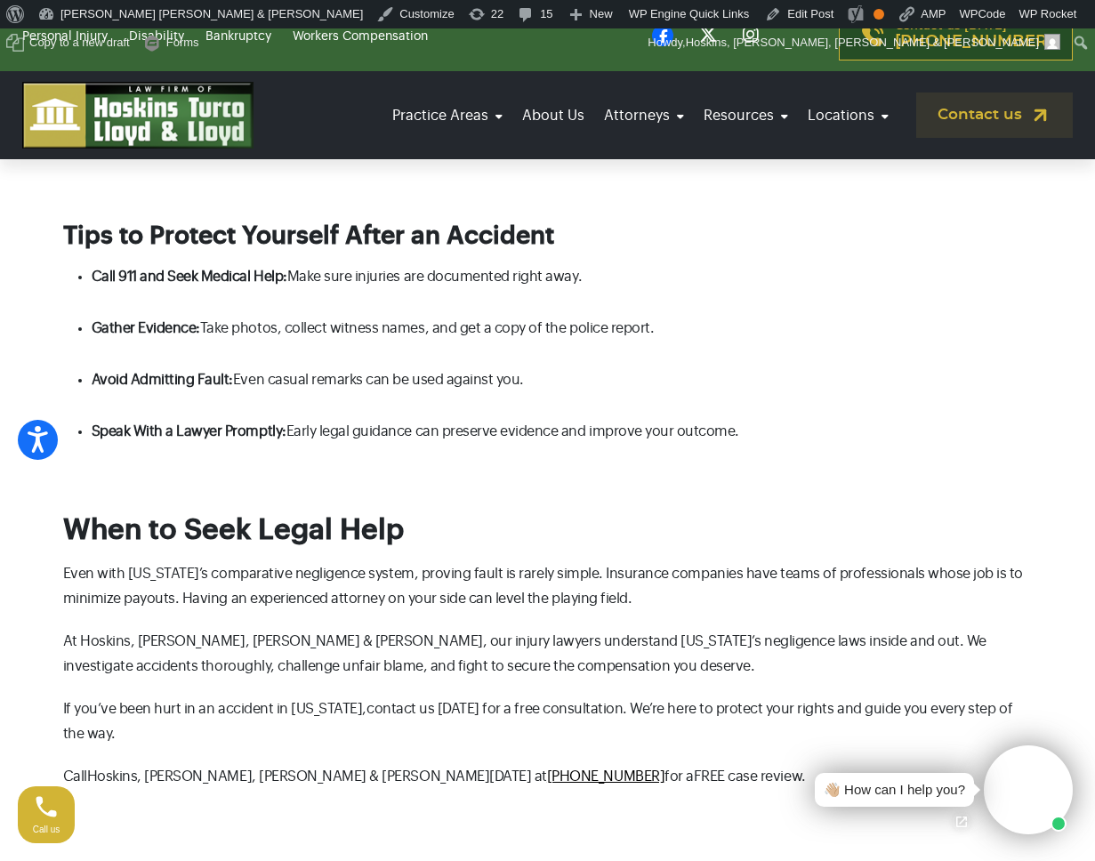
scroll to position [1656, 0]
